Goal: Transaction & Acquisition: Purchase product/service

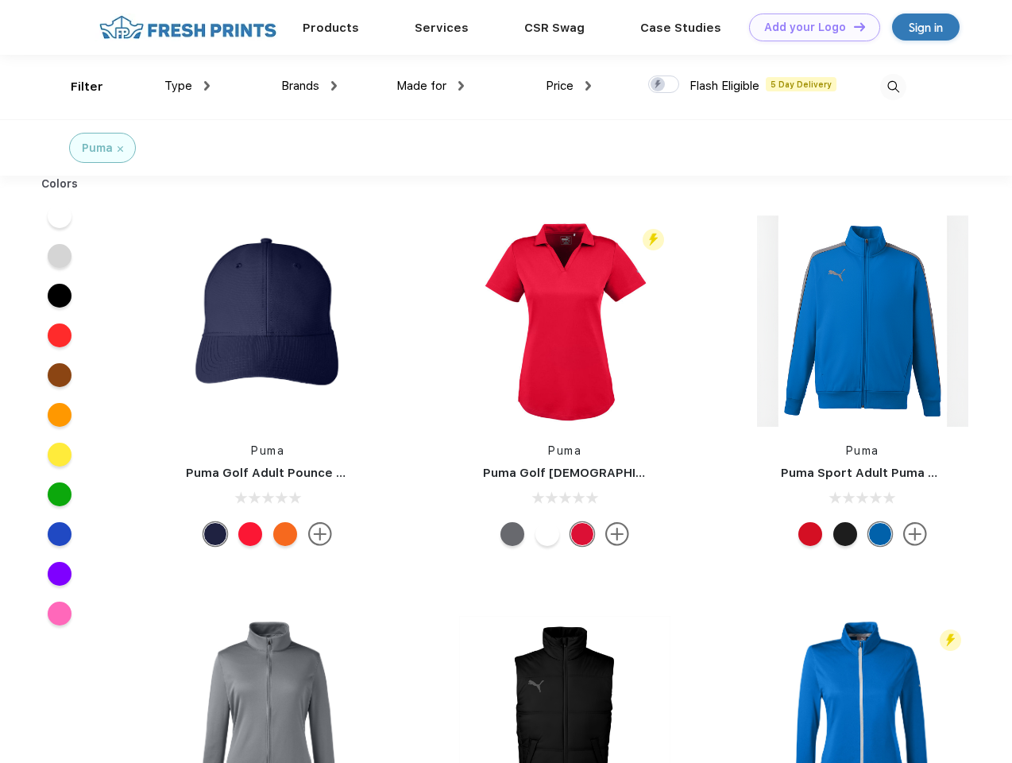
click at [809, 27] on link "Add your Logo Design Tool" at bounding box center [814, 28] width 131 height 28
click at [0, 0] on div "Design Tool" at bounding box center [0, 0] width 0 height 0
click at [852, 26] on link "Add your Logo Design Tool" at bounding box center [814, 28] width 131 height 28
click at [76, 87] on div "Filter" at bounding box center [87, 87] width 33 height 18
click at [187, 86] on span "Type" at bounding box center [178, 86] width 28 height 14
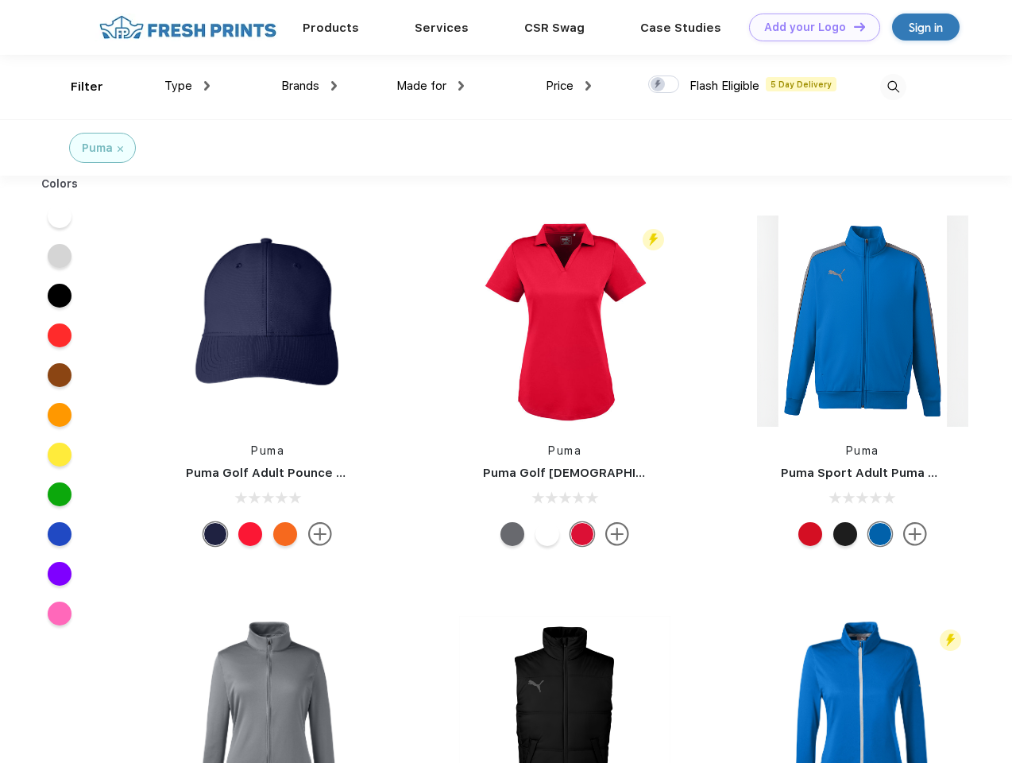
click at [309, 86] on span "Brands" at bounding box center [300, 86] width 38 height 14
click at [431, 86] on span "Made for" at bounding box center [421, 86] width 50 height 14
click at [569, 86] on span "Price" at bounding box center [560, 86] width 28 height 14
click at [664, 85] on div at bounding box center [663, 83] width 31 height 17
click at [658, 85] on input "checkbox" at bounding box center [653, 80] width 10 height 10
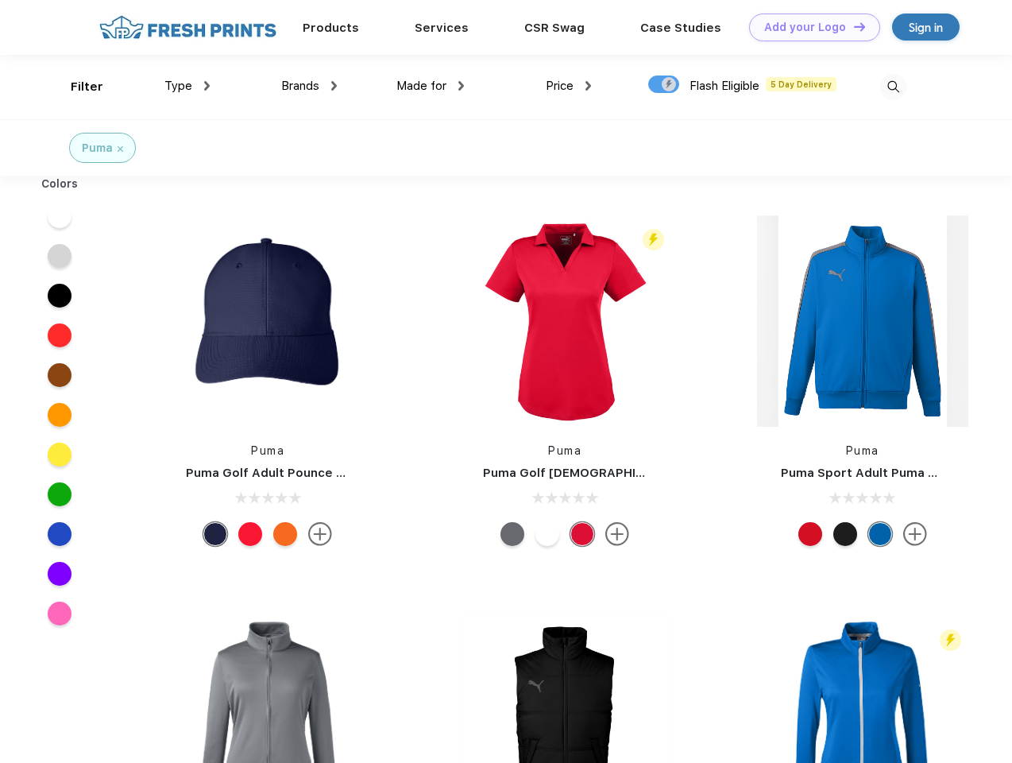
click at [893, 87] on img at bounding box center [893, 87] width 26 height 26
